Goal: Task Accomplishment & Management: Manage account settings

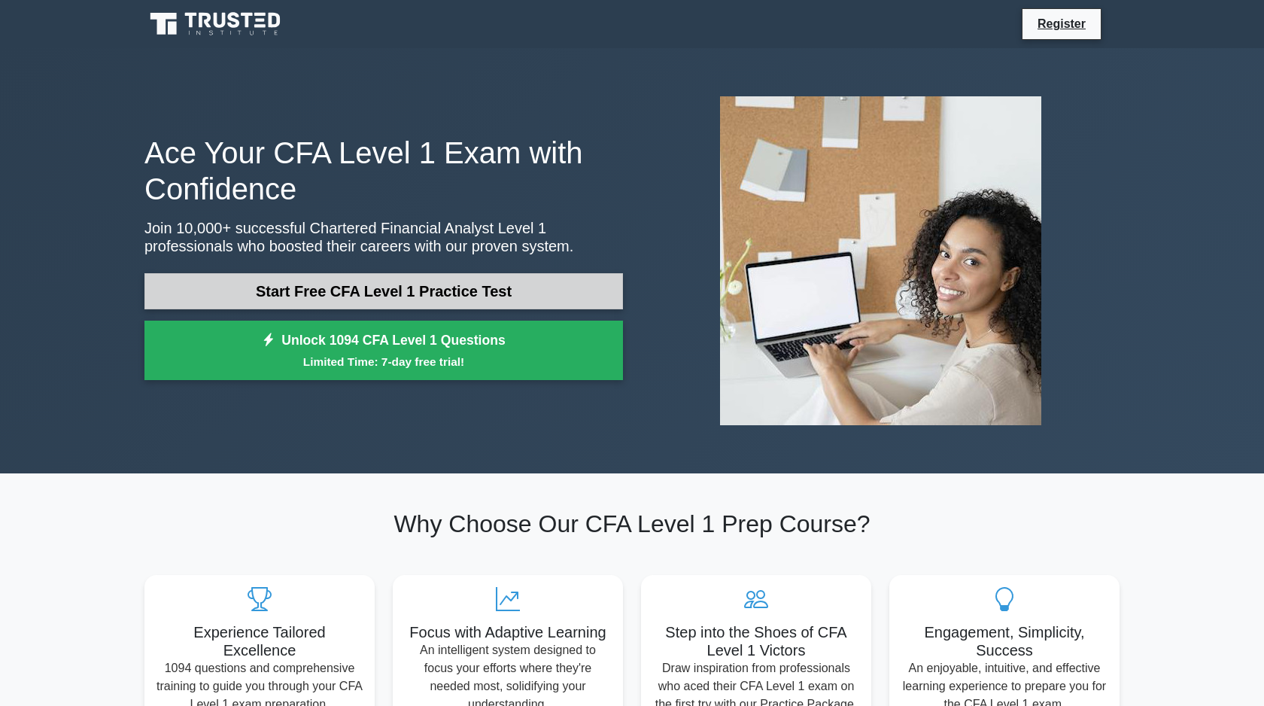
click at [582, 294] on link "Start Free CFA Level 1 Practice Test" at bounding box center [383, 291] width 478 height 36
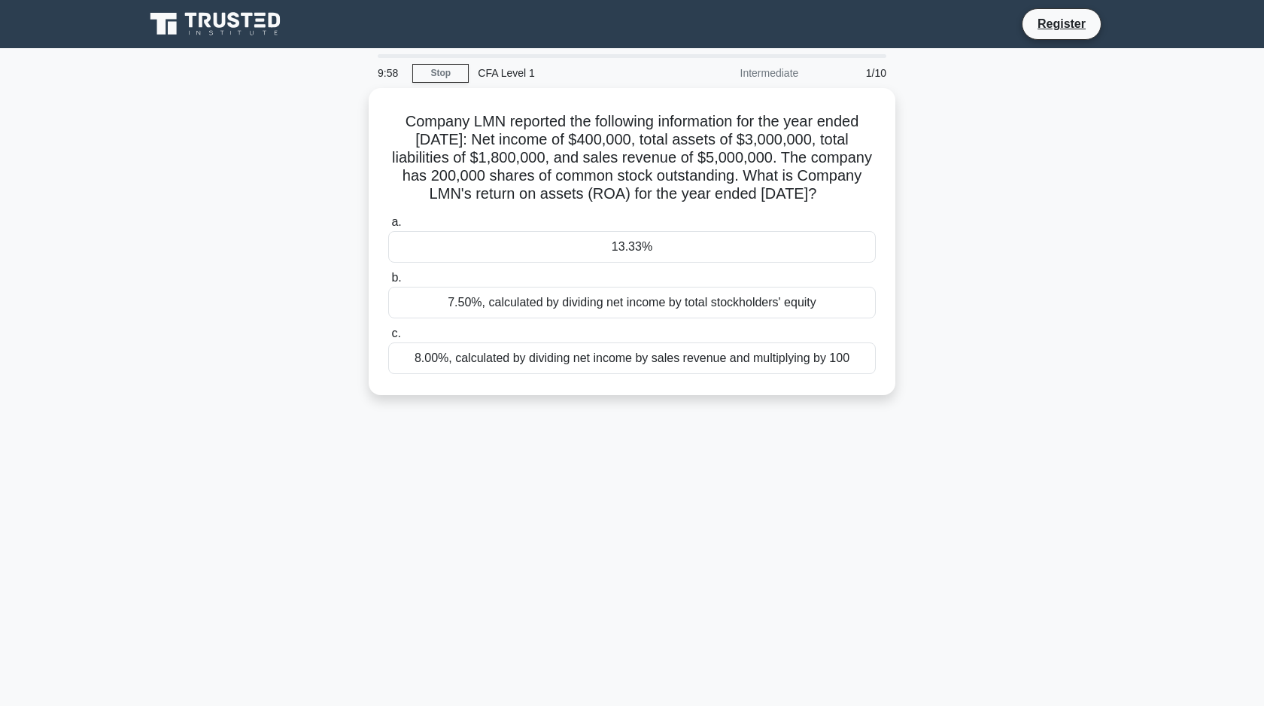
click at [160, 32] on icon at bounding box center [163, 24] width 26 height 22
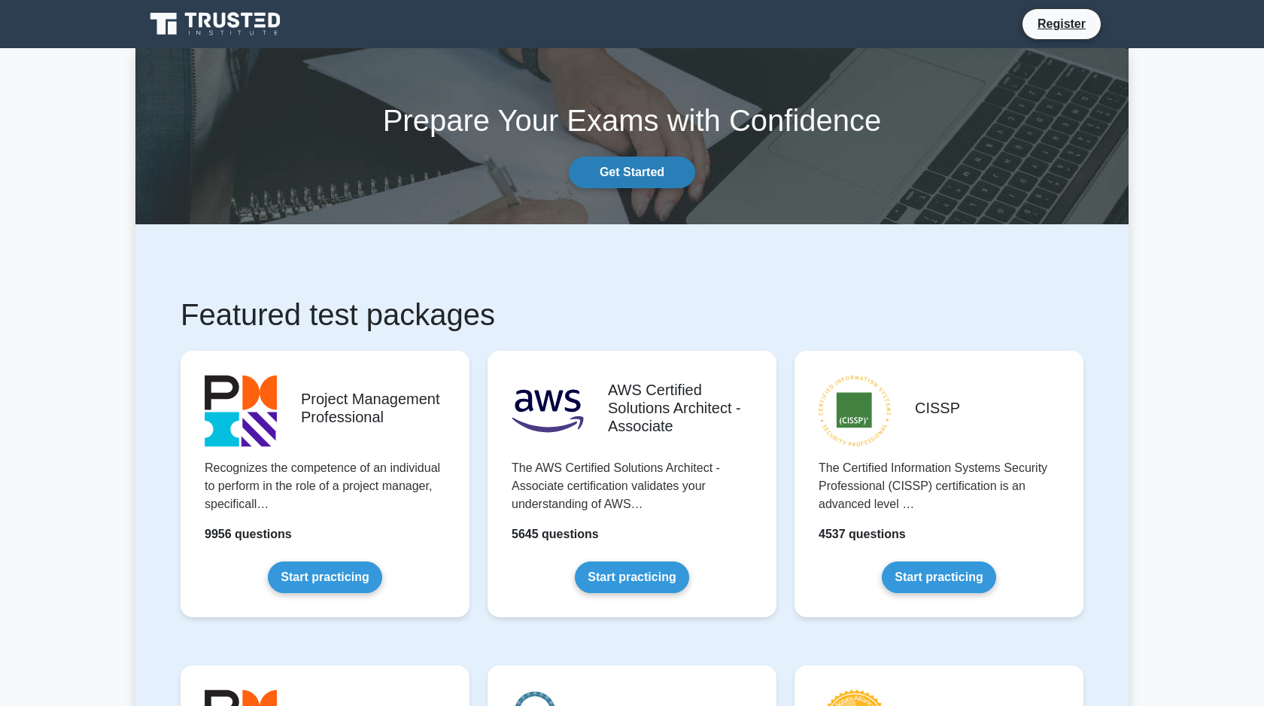
click at [654, 169] on link "Get Started" at bounding box center [632, 172] width 126 height 32
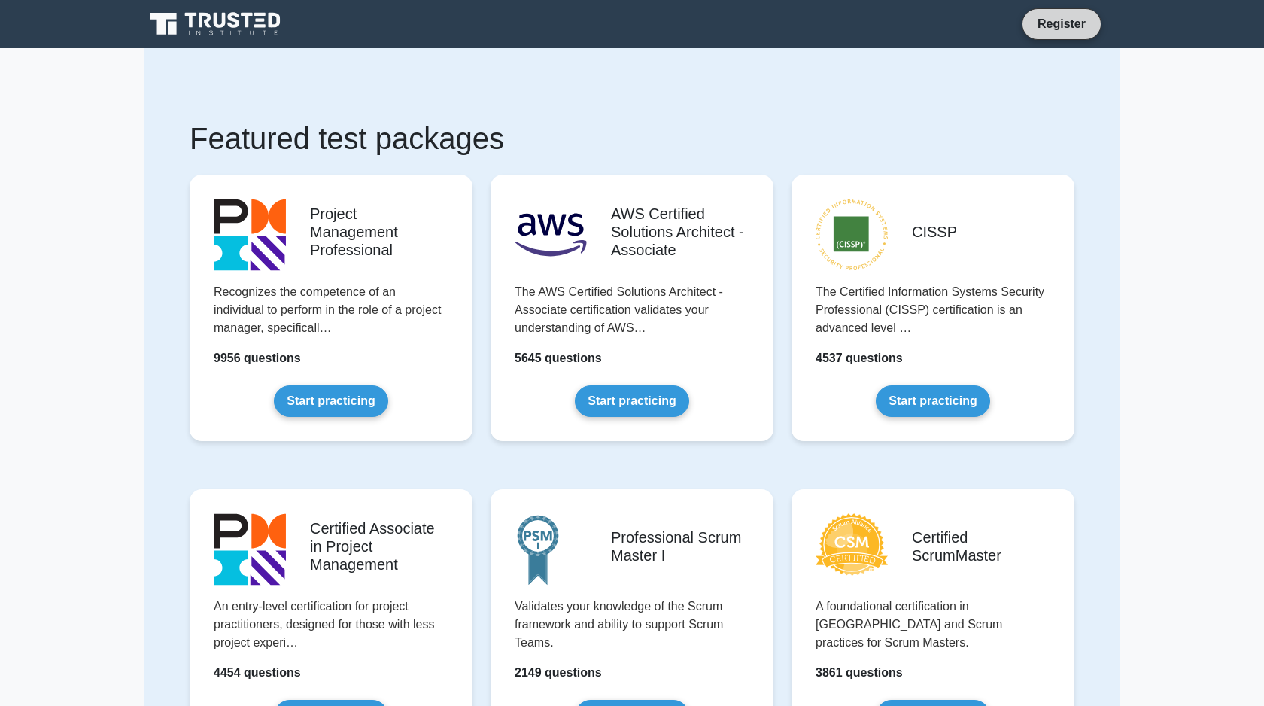
click at [1082, 34] on li "Register" at bounding box center [1062, 24] width 80 height 32
click at [1069, 25] on link "Register" at bounding box center [1061, 23] width 66 height 19
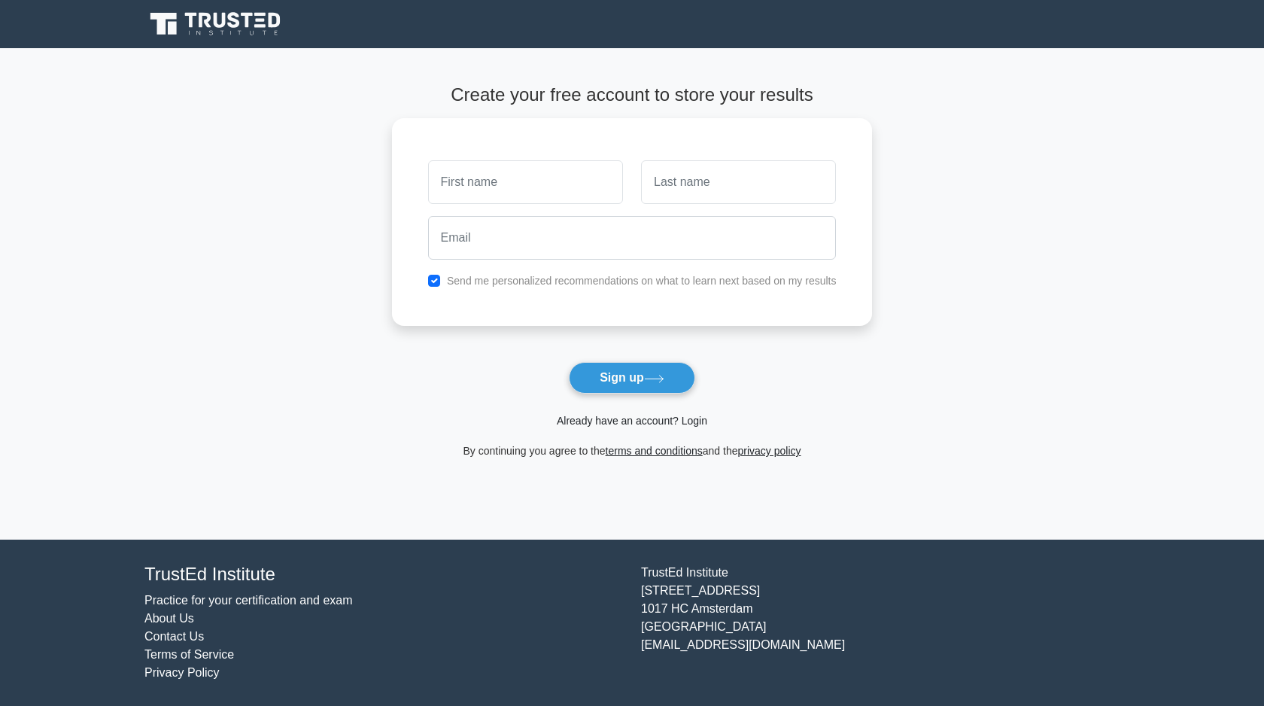
click at [642, 418] on link "Already have an account? Login" at bounding box center [632, 420] width 150 height 12
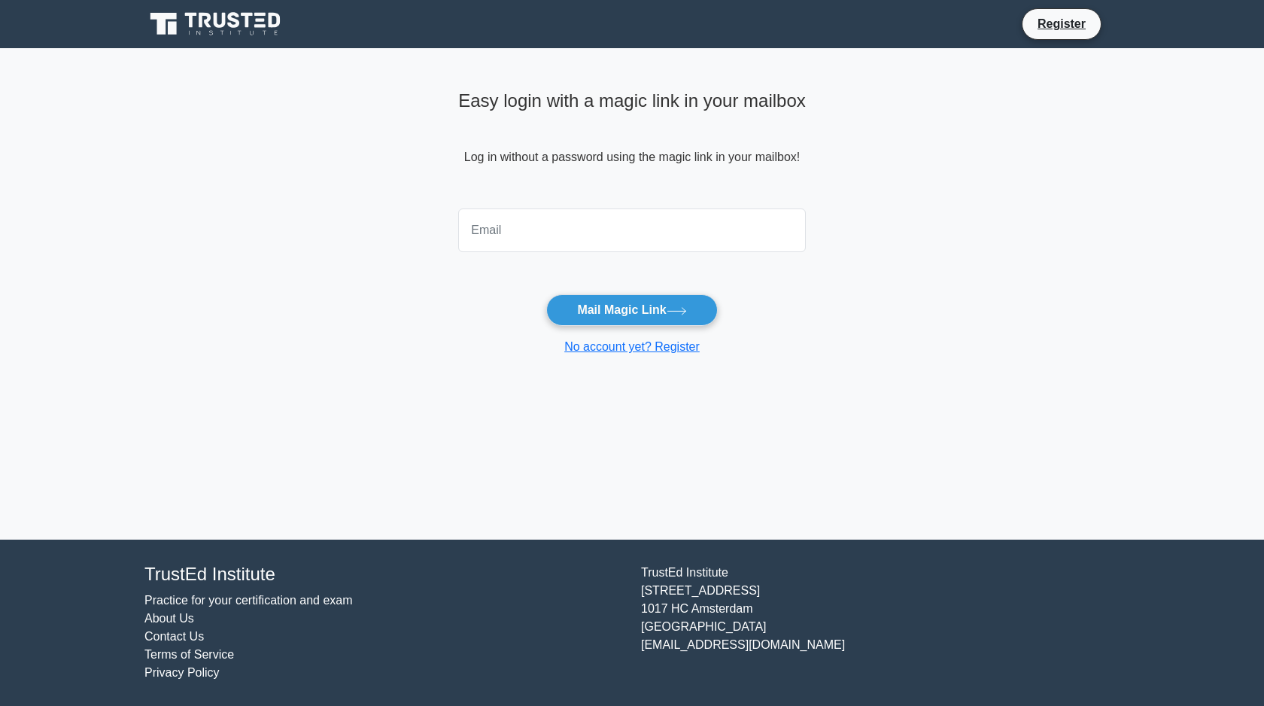
click at [605, 248] on input "email" at bounding box center [632, 230] width 348 height 44
type input "[EMAIL_ADDRESS][DOMAIN_NAME]"
click at [603, 312] on button "Mail Magic Link" at bounding box center [631, 310] width 171 height 32
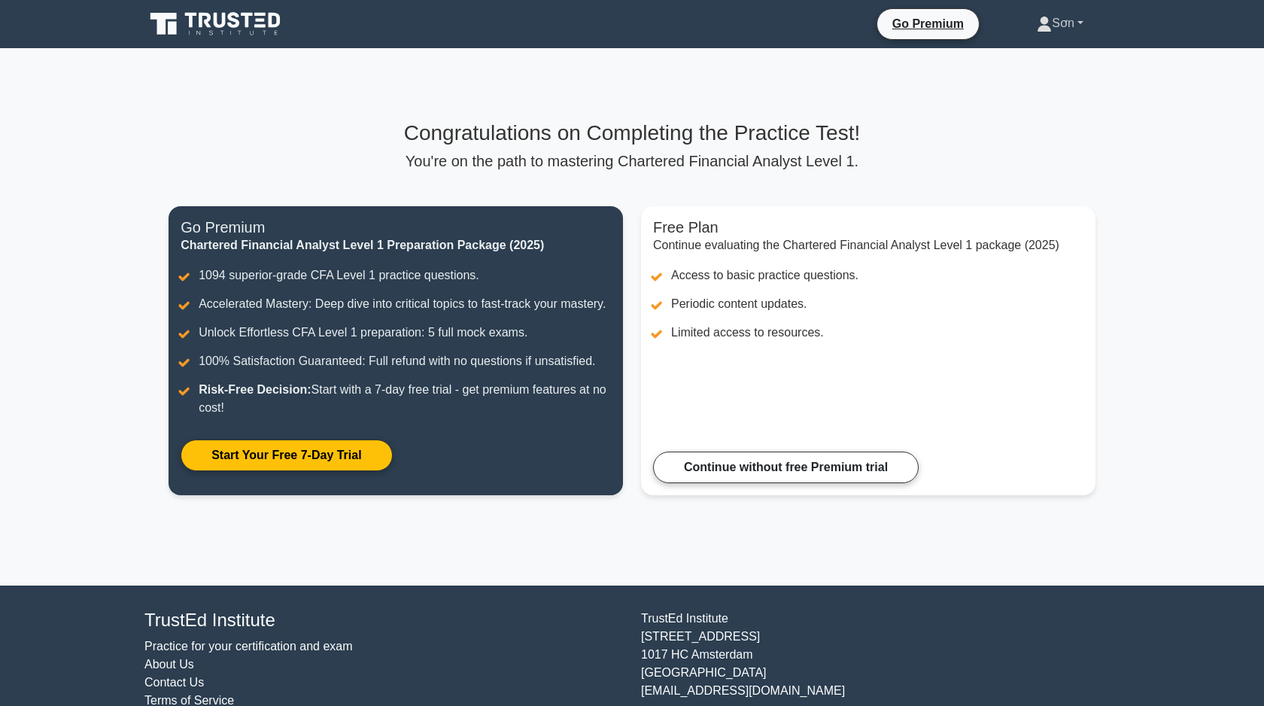
click at [1070, 32] on link "Sơn" at bounding box center [1059, 23] width 119 height 30
click at [1060, 59] on link "Profile" at bounding box center [1060, 59] width 119 height 24
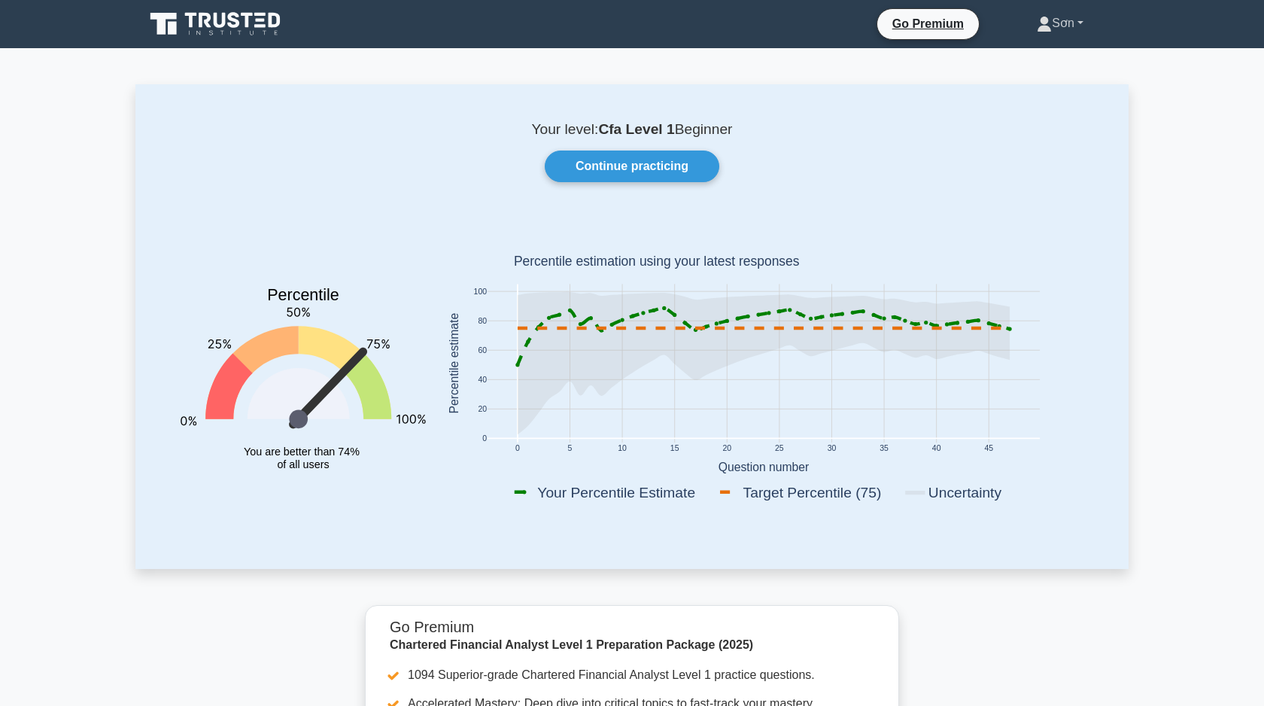
click at [1070, 29] on link "Sơn" at bounding box center [1059, 23] width 119 height 30
click at [1059, 64] on link "Profile" at bounding box center [1060, 59] width 119 height 24
click at [935, 31] on link "Go Premium" at bounding box center [928, 23] width 90 height 19
click at [1060, 17] on link "Sơn" at bounding box center [1059, 23] width 119 height 30
click at [1070, 82] on link "Settings" at bounding box center [1060, 83] width 119 height 24
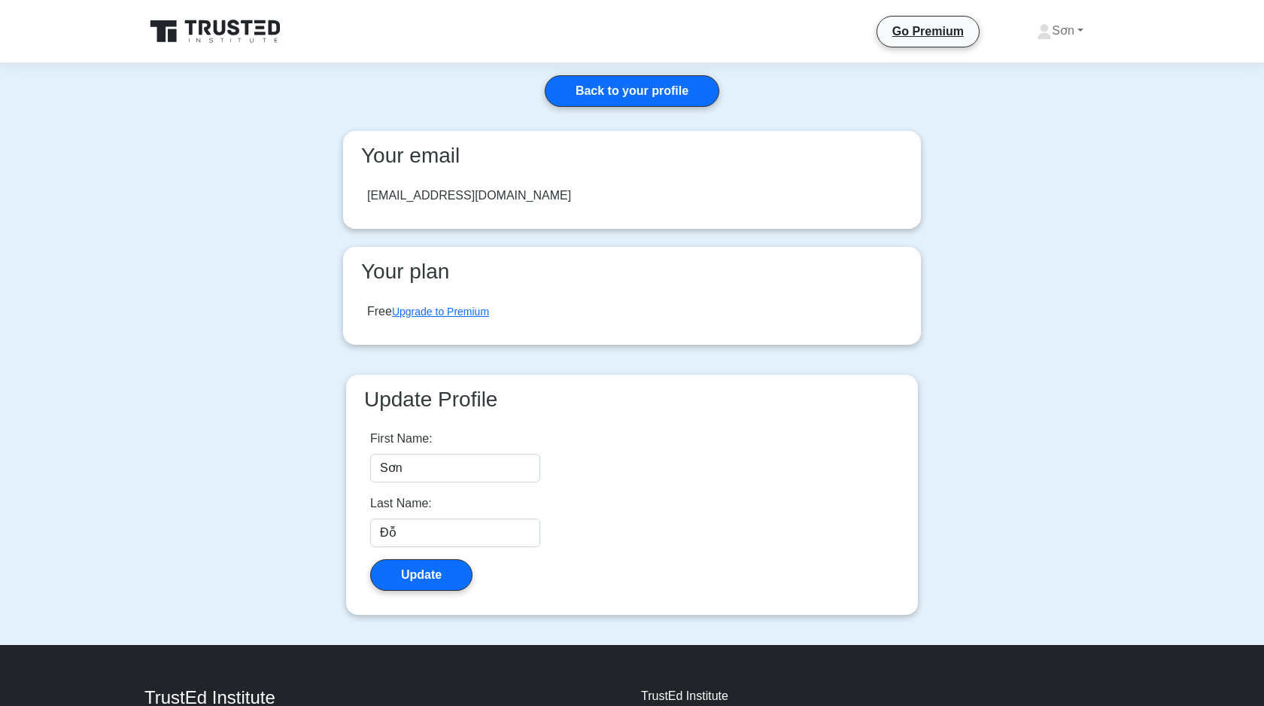
click at [375, 311] on div "Free Upgrade to Premium" at bounding box center [428, 311] width 122 height 18
click at [434, 311] on link "Upgrade to Premium" at bounding box center [440, 311] width 97 height 12
